Goal: Task Accomplishment & Management: Complete application form

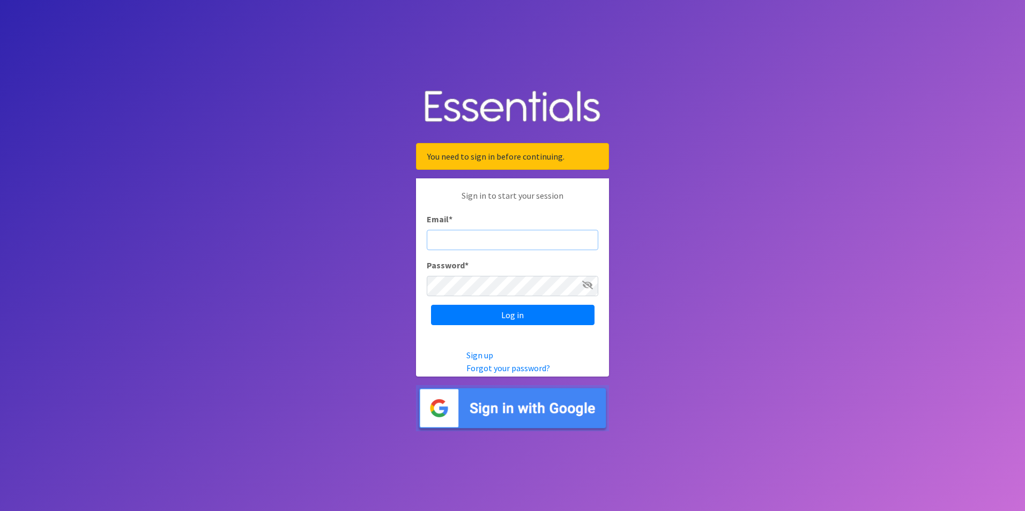
click at [481, 235] on input "Email *" at bounding box center [512, 240] width 171 height 20
type input "[EMAIL_ADDRESS][DOMAIN_NAME]"
click at [431, 305] on input "Log in" at bounding box center [512, 315] width 163 height 20
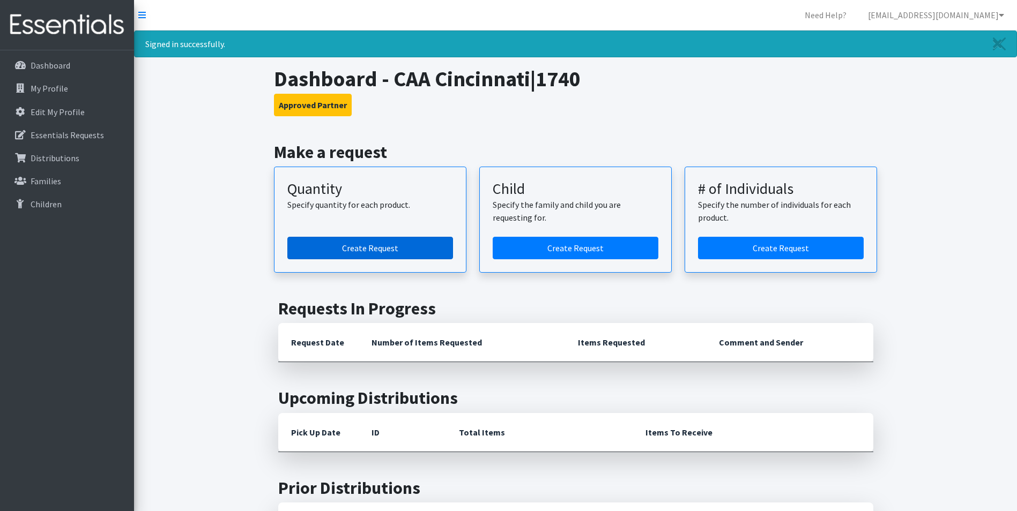
click at [436, 253] on link "Create Request" at bounding box center [370, 248] width 166 height 23
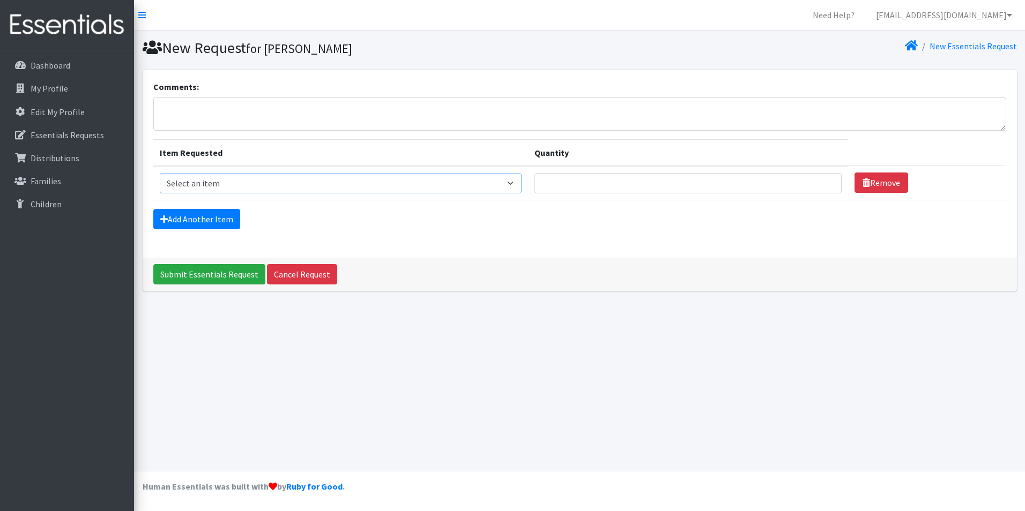
click at [283, 179] on select "Select an item Fly&Dry Potty Kit- 2T/3T Boy Fly&Dry Potty Kit- 2T/3T Girl Kids …" at bounding box center [341, 183] width 362 height 20
select select "1412"
click at [160, 173] on select "Select an item Fly&Dry Potty Kit- 2T/3T Boy Fly&Dry Potty Kit- 2T/3T Girl Kids …" at bounding box center [341, 183] width 362 height 20
click at [644, 186] on input "Quantity" at bounding box center [687, 183] width 307 height 20
type input "1"
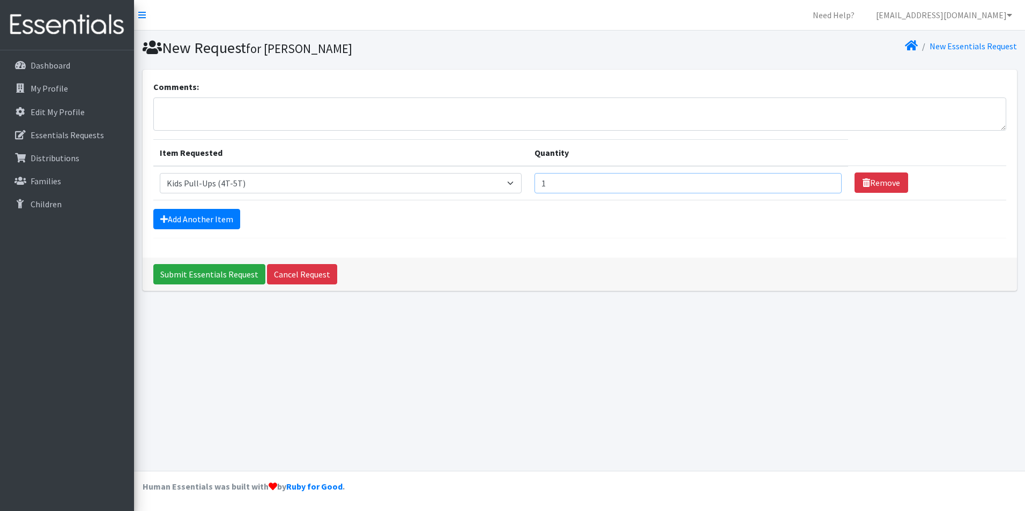
click at [825, 181] on input "1" at bounding box center [687, 183] width 307 height 20
click at [761, 181] on input "1" at bounding box center [687, 183] width 307 height 20
type input "10000"
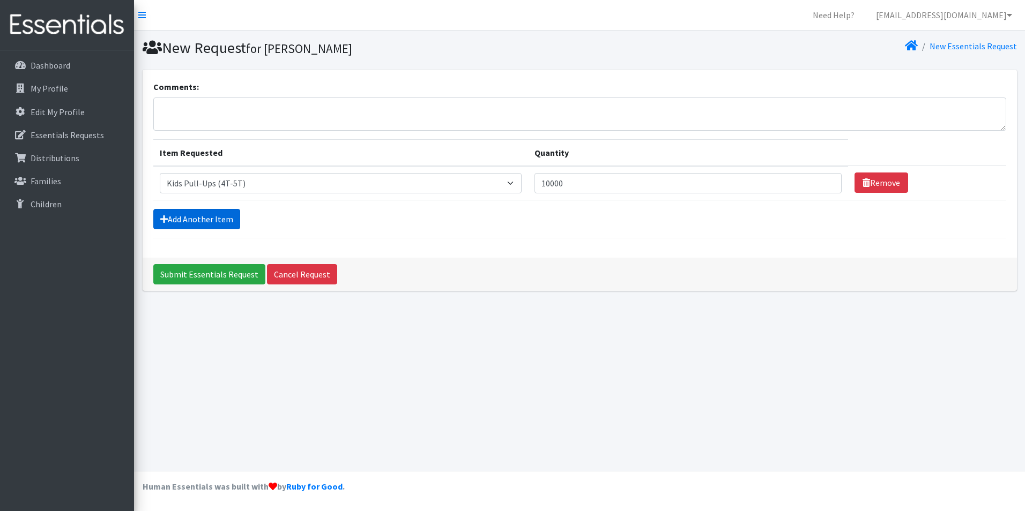
click at [226, 221] on link "Add Another Item" at bounding box center [196, 219] width 87 height 20
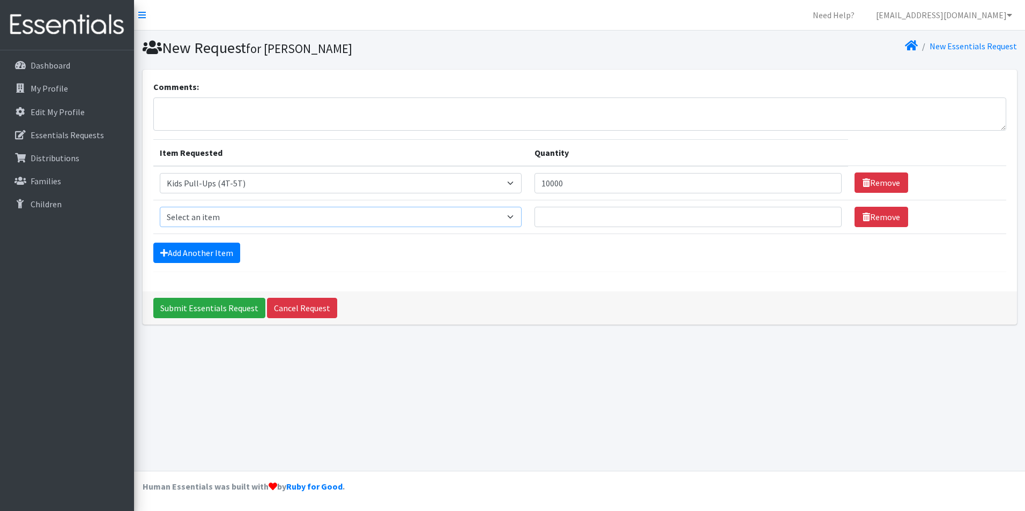
click at [222, 218] on select "Select an item Fly&Dry Potty Kit- 2T/3T Boy Fly&Dry Potty Kit- 2T/3T Girl Kids …" at bounding box center [341, 217] width 362 height 20
select select "1216"
click at [160, 207] on select "Select an item Fly&Dry Potty Kit- 2T/3T Boy Fly&Dry Potty Kit- 2T/3T Girl Kids …" at bounding box center [341, 217] width 362 height 20
click at [591, 213] on input "Quantity" at bounding box center [687, 217] width 307 height 20
type input "8000"
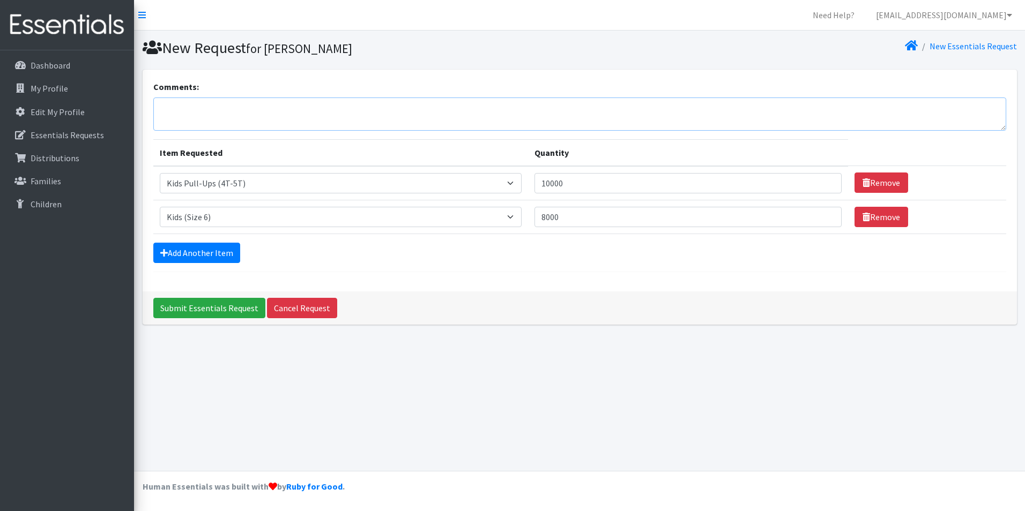
type textarea "This is going to the Langdon Farm Location. Delivery is requested to come on Au…"
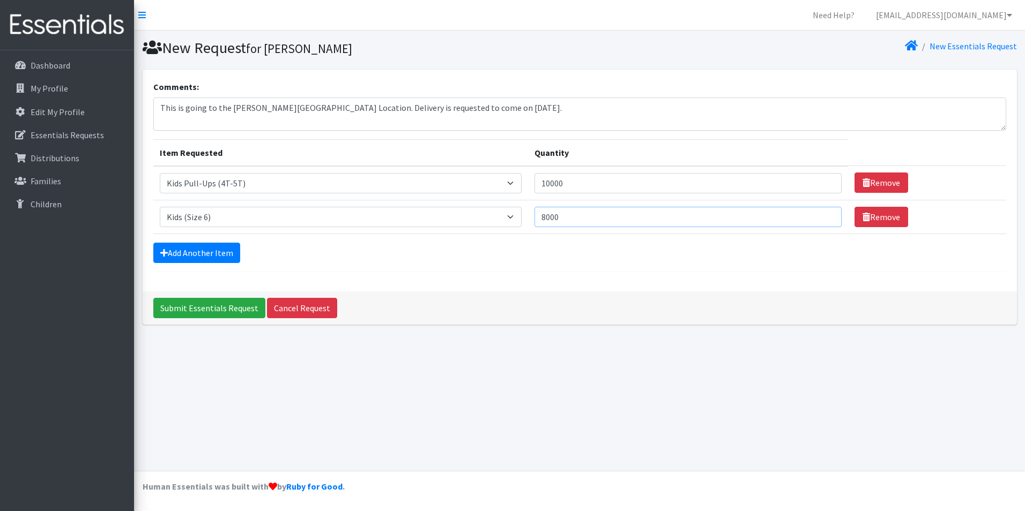
drag, startPoint x: 557, startPoint y: 218, endPoint x: 566, endPoint y: 227, distance: 12.1
click at [557, 218] on input "8000" at bounding box center [687, 217] width 307 height 20
type input "10000"
click at [228, 256] on link "Add Another Item" at bounding box center [196, 253] width 87 height 20
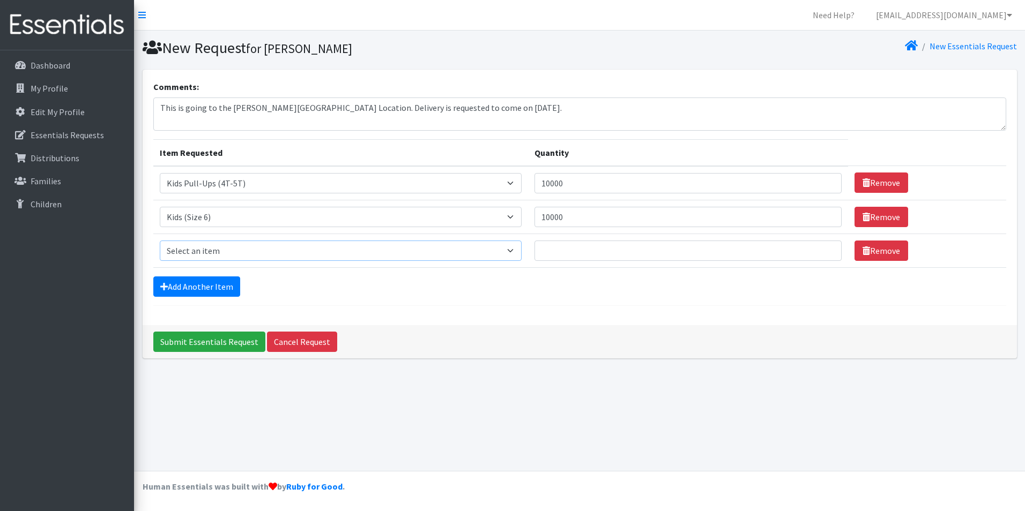
click at [230, 253] on select "Select an item Fly&Dry Potty Kit- 2T/3T Boy Fly&Dry Potty Kit- 2T/3T Girl Kids …" at bounding box center [341, 251] width 362 height 20
click at [81, 461] on div "Dashboard My Profile Edit My Profile Essentials Requests Distributions Families…" at bounding box center [67, 290] width 134 height 481
click at [344, 245] on select "Select an item Fly&Dry Potty Kit- 2T/3T Boy Fly&Dry Potty Kit- 2T/3T Girl Kids …" at bounding box center [341, 251] width 362 height 20
drag, startPoint x: 484, startPoint y: 113, endPoint x: 318, endPoint y: 109, distance: 165.6
click at [318, 109] on textarea "This is going to the Langdon Farm Location. Delivery is requested to come on Au…" at bounding box center [579, 114] width 853 height 33
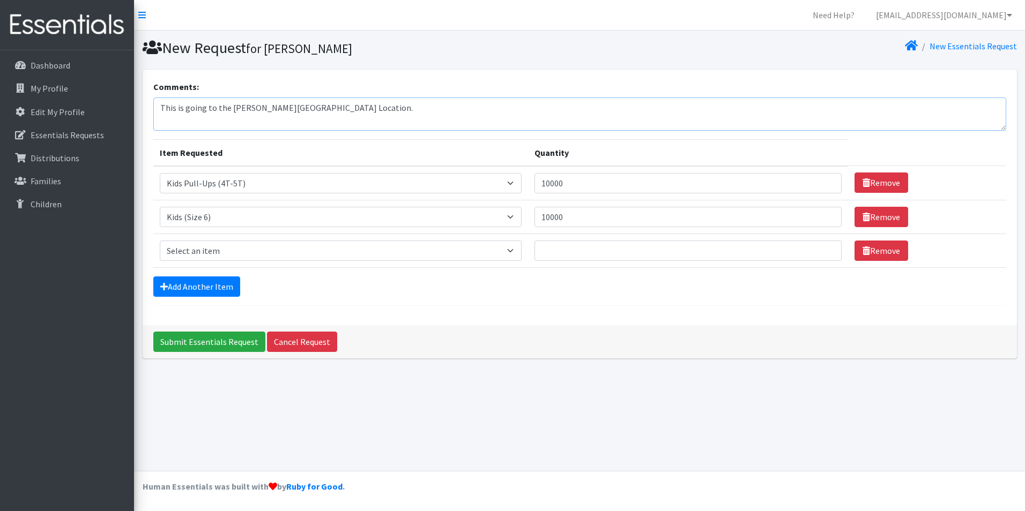
type textarea "This is going to the Langdon Farm Location."
click at [610, 436] on div "New Request for Libby Schaefer New Essentials Request Comments: This is going t…" at bounding box center [579, 251] width 891 height 440
click at [877, 258] on link "Remove" at bounding box center [881, 251] width 54 height 20
